Goal: Task Accomplishment & Management: Manage account settings

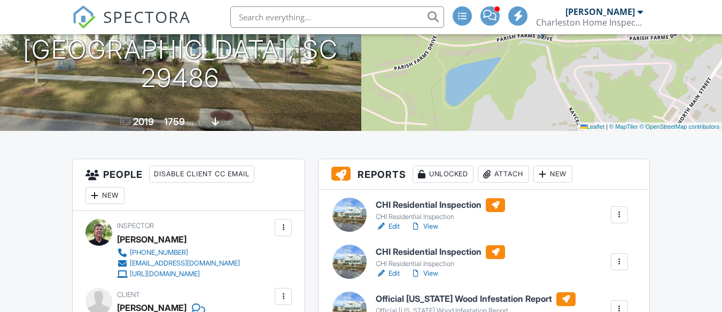
scroll to position [160, 0]
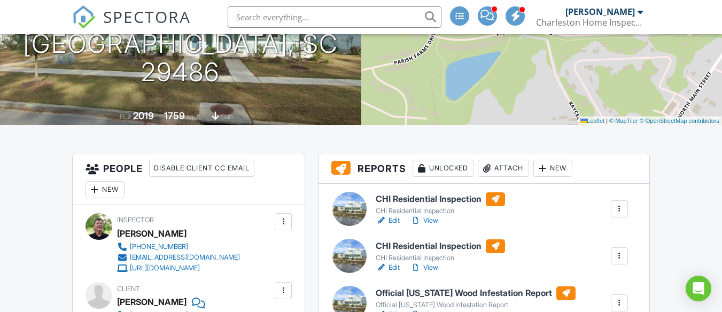
click at [353, 207] on div at bounding box center [350, 209] width 34 height 34
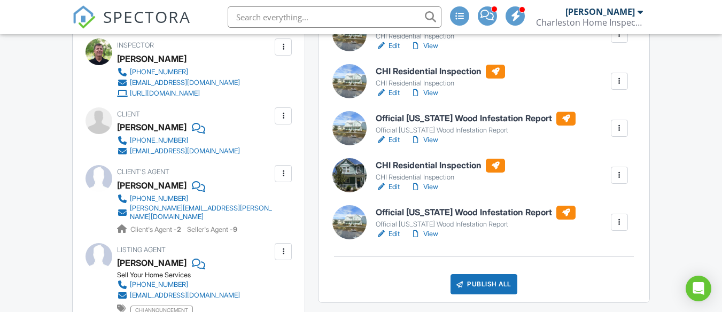
click at [348, 171] on div at bounding box center [350, 175] width 34 height 34
click at [429, 232] on link "View" at bounding box center [425, 234] width 28 height 11
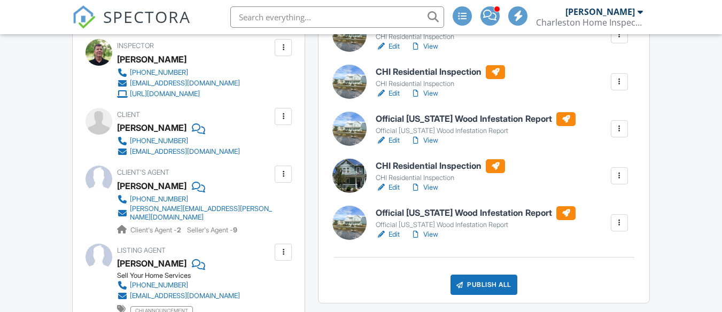
scroll to position [335, 0]
click at [352, 122] on div at bounding box center [350, 128] width 34 height 34
click at [433, 187] on link "View" at bounding box center [425, 187] width 28 height 11
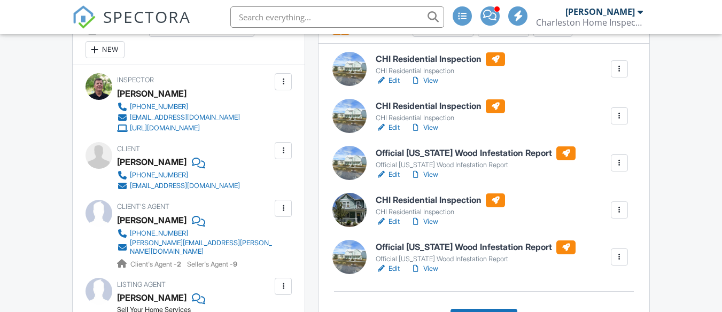
scroll to position [282, 0]
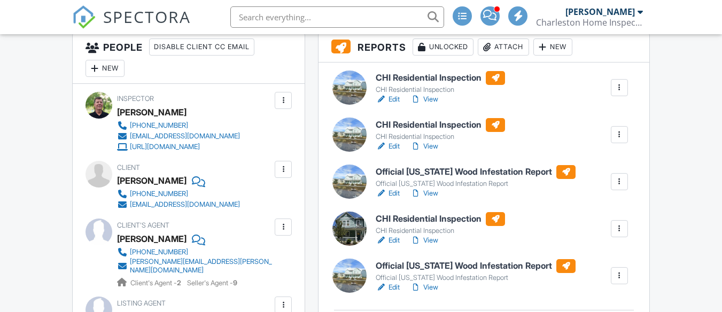
click at [432, 193] on link "View" at bounding box center [425, 193] width 28 height 11
click at [430, 288] on link "View" at bounding box center [425, 287] width 28 height 11
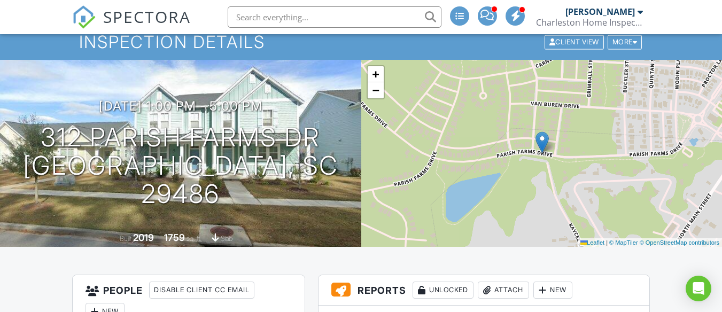
scroll to position [14, 0]
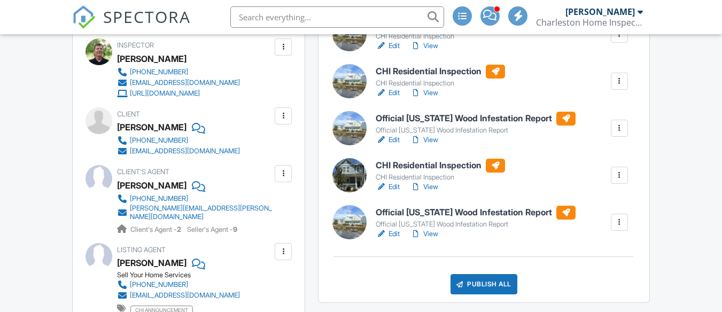
click at [427, 233] on link "View" at bounding box center [425, 234] width 28 height 11
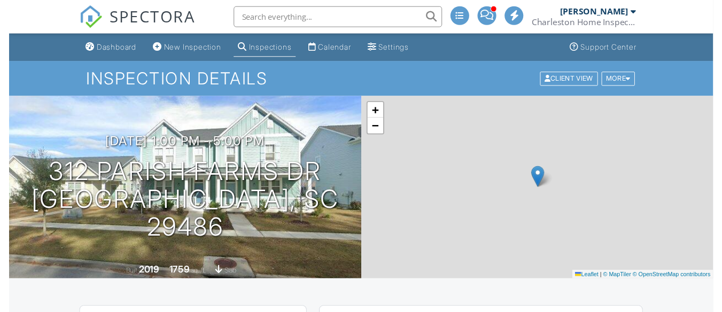
scroll to position [335, 0]
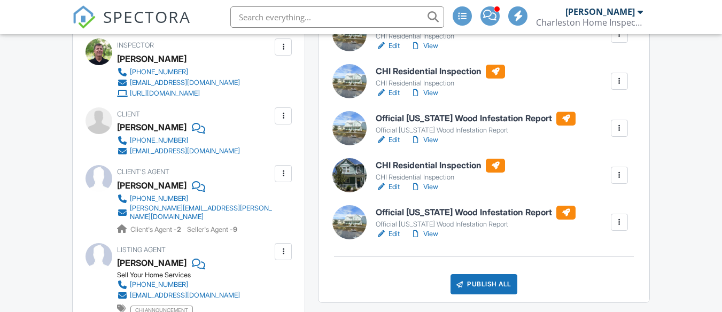
click at [621, 126] on div at bounding box center [619, 128] width 11 height 11
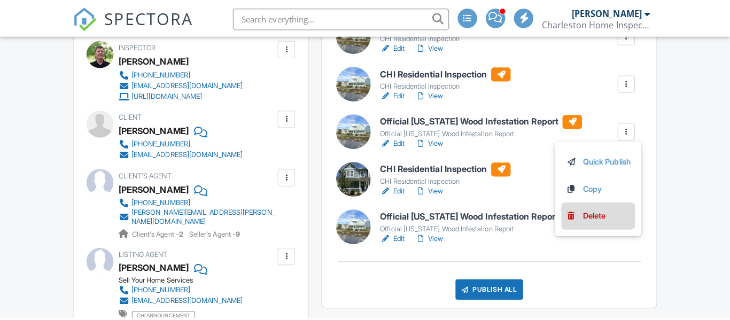
scroll to position [0, 0]
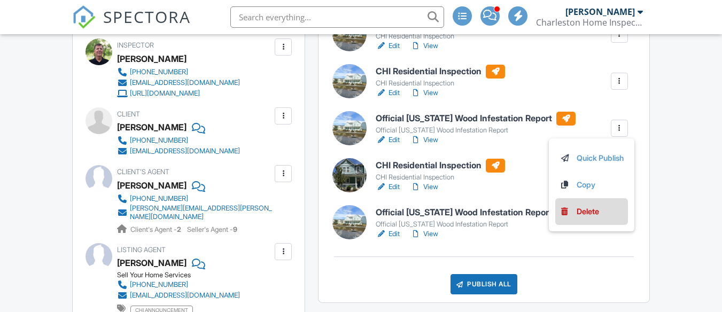
click at [577, 212] on div "Delete" at bounding box center [588, 212] width 22 height 12
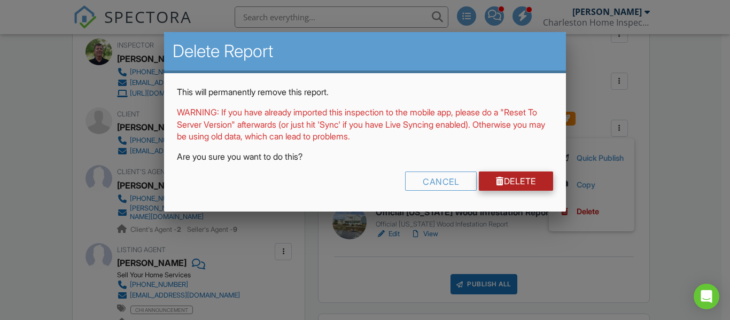
click at [514, 183] on link "Delete" at bounding box center [516, 181] width 74 height 19
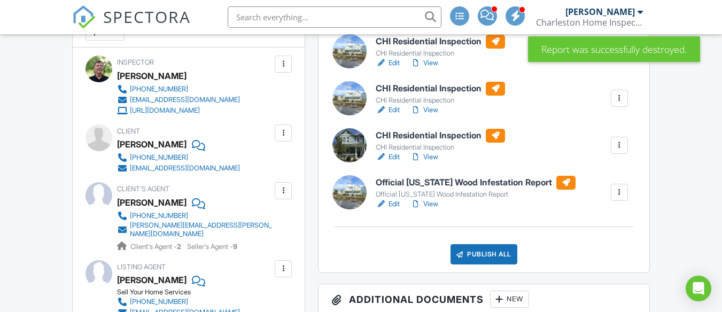
scroll to position [321, 0]
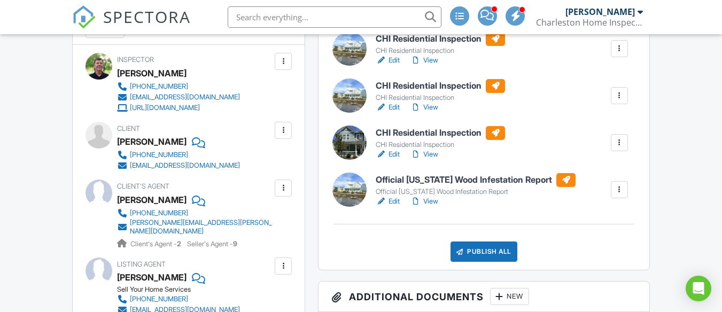
click at [428, 160] on link "View" at bounding box center [425, 154] width 28 height 11
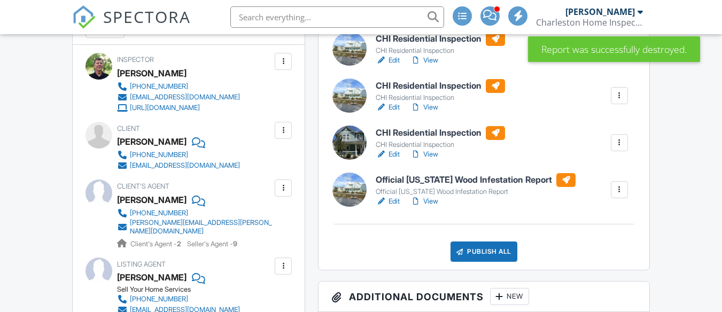
drag, startPoint x: 0, startPoint y: 0, endPoint x: 429, endPoint y: 124, distance: 446.3
click at [429, 113] on link "View" at bounding box center [425, 107] width 28 height 11
click at [618, 101] on div at bounding box center [619, 95] width 11 height 11
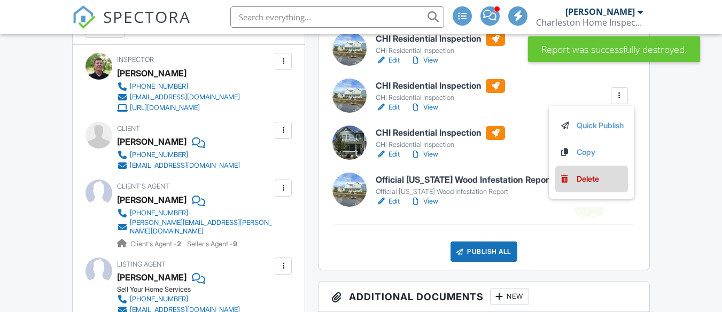
click at [583, 185] on div "Delete" at bounding box center [588, 179] width 22 height 12
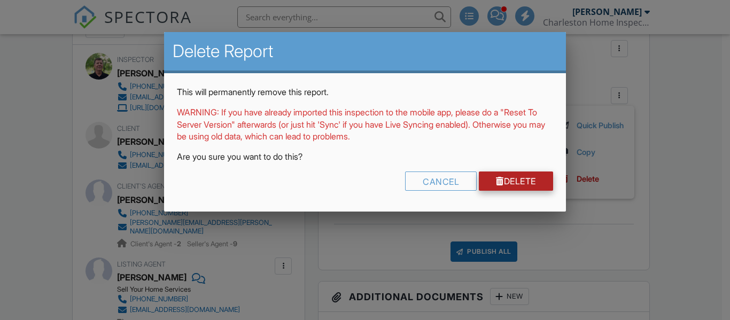
click at [518, 179] on link "Delete" at bounding box center [516, 181] width 74 height 19
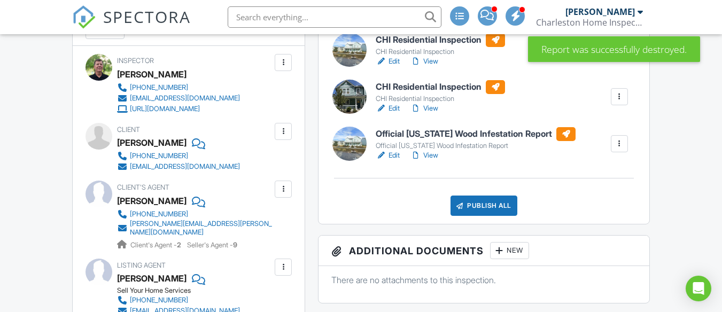
scroll to position [321, 0]
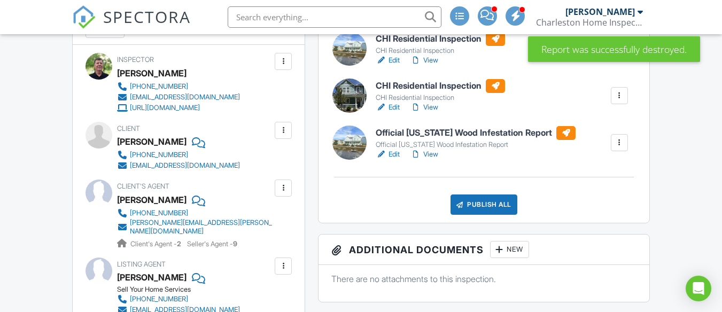
click at [433, 113] on link "View" at bounding box center [425, 107] width 28 height 11
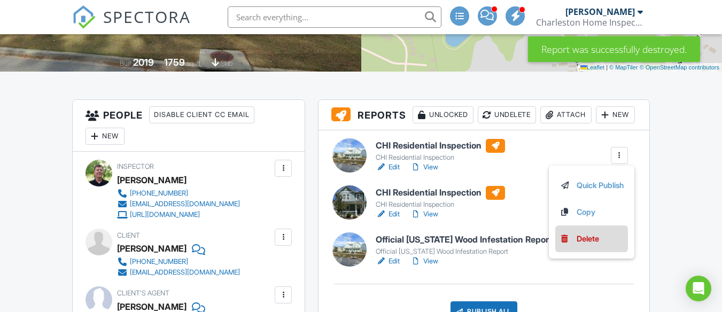
click at [587, 245] on div "Delete" at bounding box center [588, 239] width 22 height 12
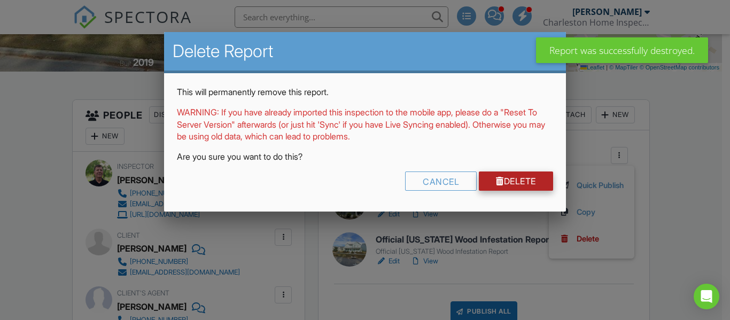
click at [514, 184] on link "Delete" at bounding box center [516, 181] width 74 height 19
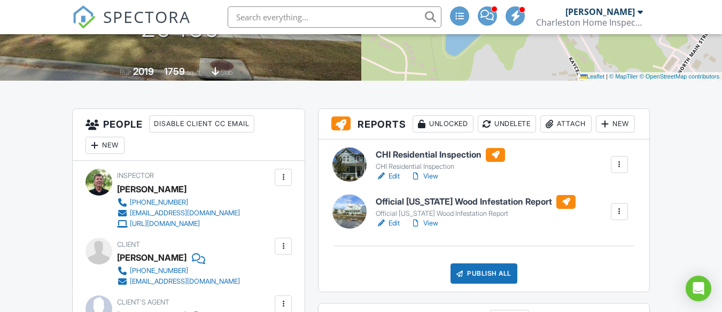
scroll to position [214, 0]
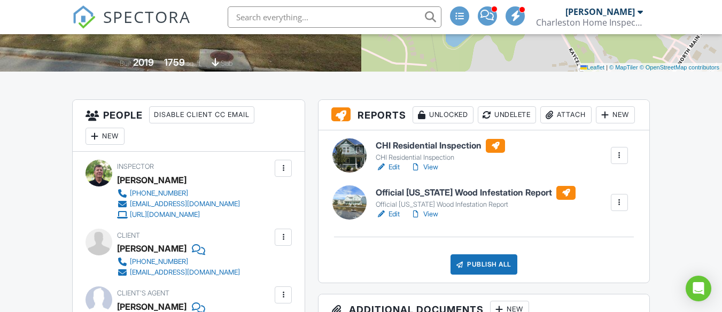
click at [349, 173] on div at bounding box center [350, 156] width 34 height 34
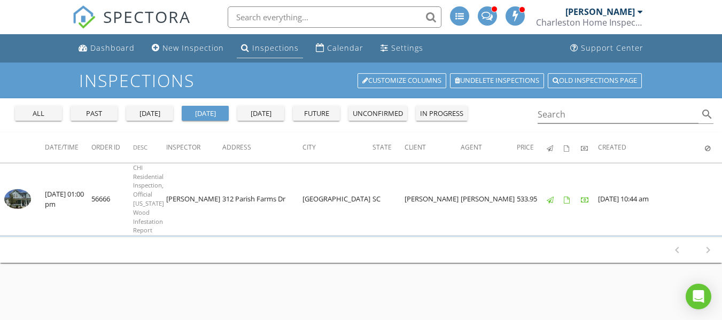
click at [276, 49] on div "Inspections" at bounding box center [275, 48] width 47 height 10
click at [264, 112] on div "[DATE]" at bounding box center [261, 114] width 39 height 11
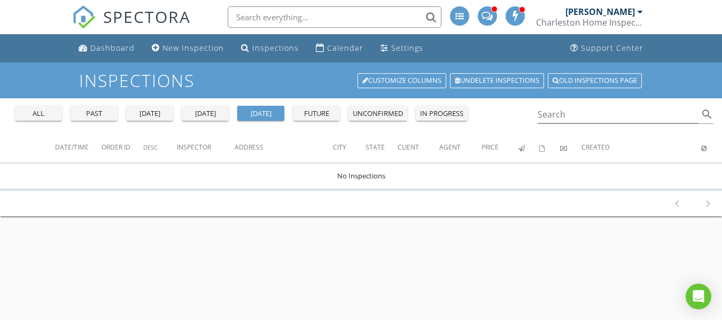
click at [316, 113] on div "future" at bounding box center [316, 114] width 39 height 11
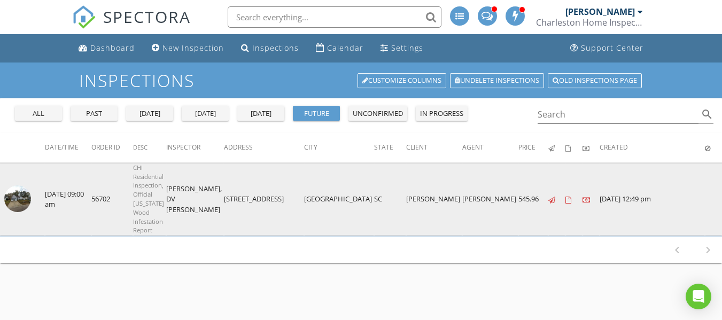
click at [18, 186] on img at bounding box center [17, 199] width 27 height 27
click at [17, 186] on img at bounding box center [17, 199] width 27 height 27
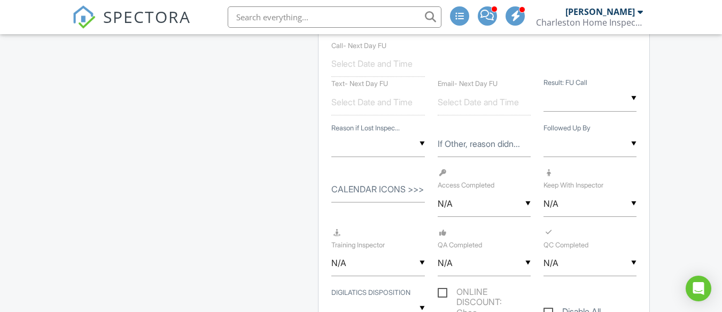
scroll to position [1658, 0]
